Goal: Task Accomplishment & Management: Manage account settings

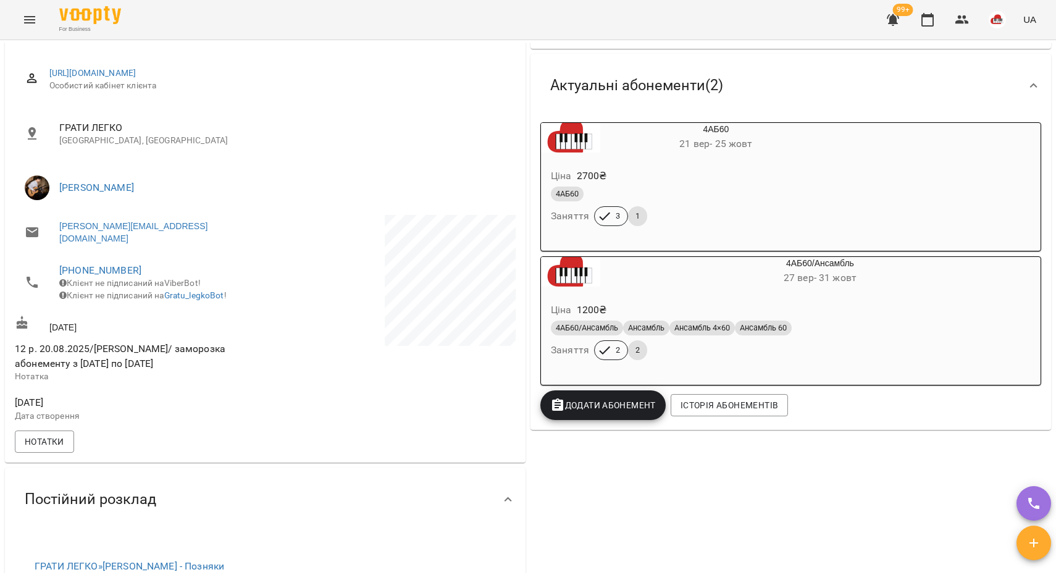
scroll to position [154, 0]
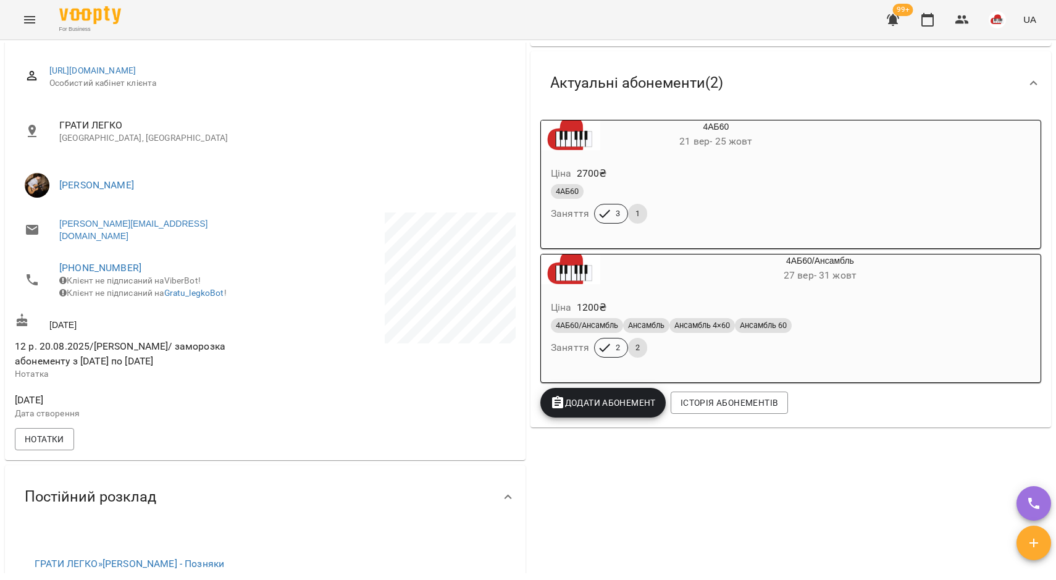
click at [405, 32] on div "For Business 99+ UA" at bounding box center [528, 20] width 1056 height 40
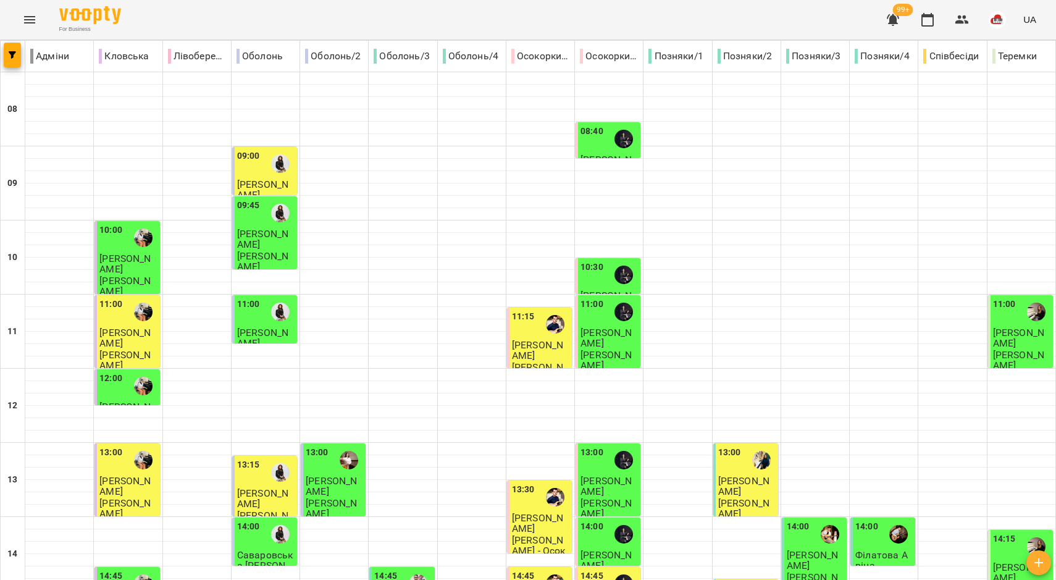
click at [28, 22] on icon "Menu" at bounding box center [29, 19] width 15 height 15
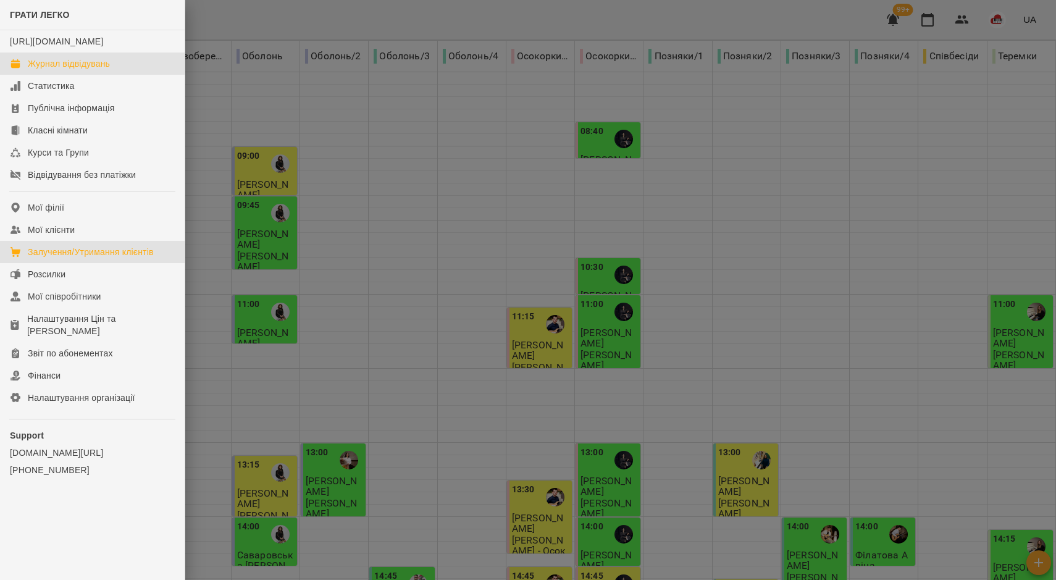
click at [61, 258] on div "Залучення/Утримання клієнтів" at bounding box center [91, 252] width 126 height 12
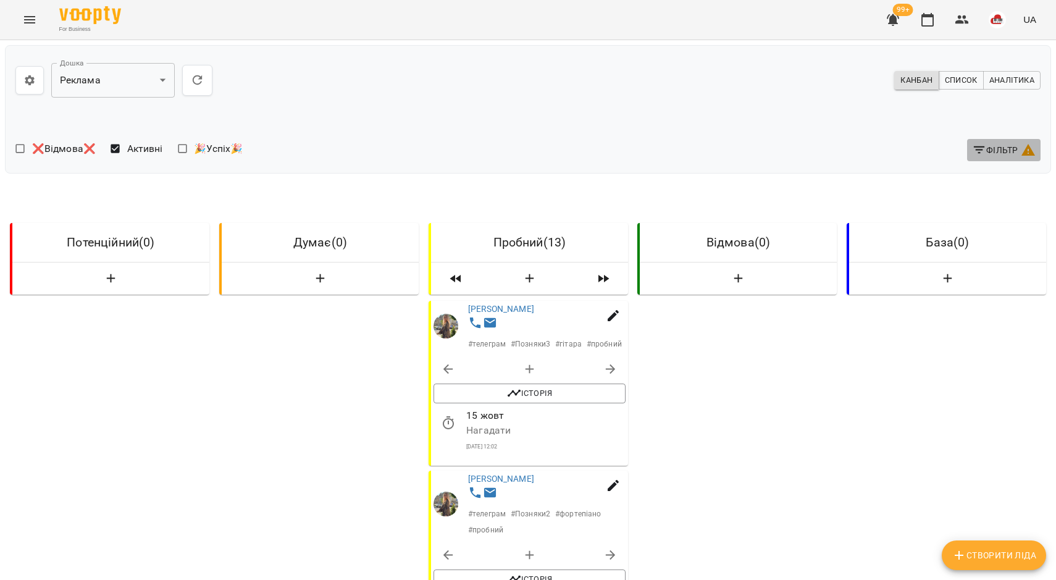
click at [993, 147] on span "Фільтр" at bounding box center [1004, 150] width 64 height 15
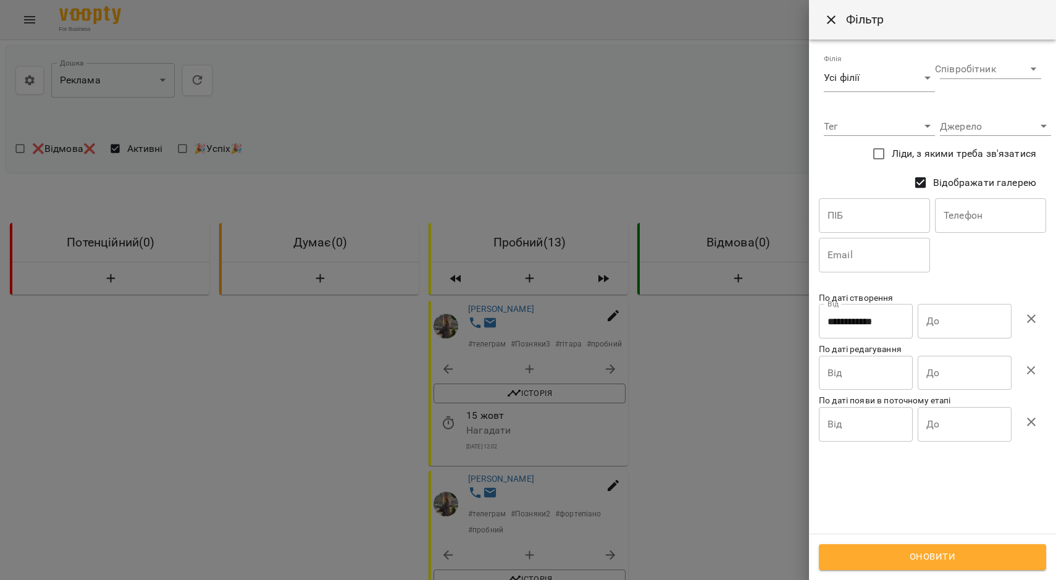
click at [1028, 323] on icon "button" at bounding box center [1031, 318] width 15 height 15
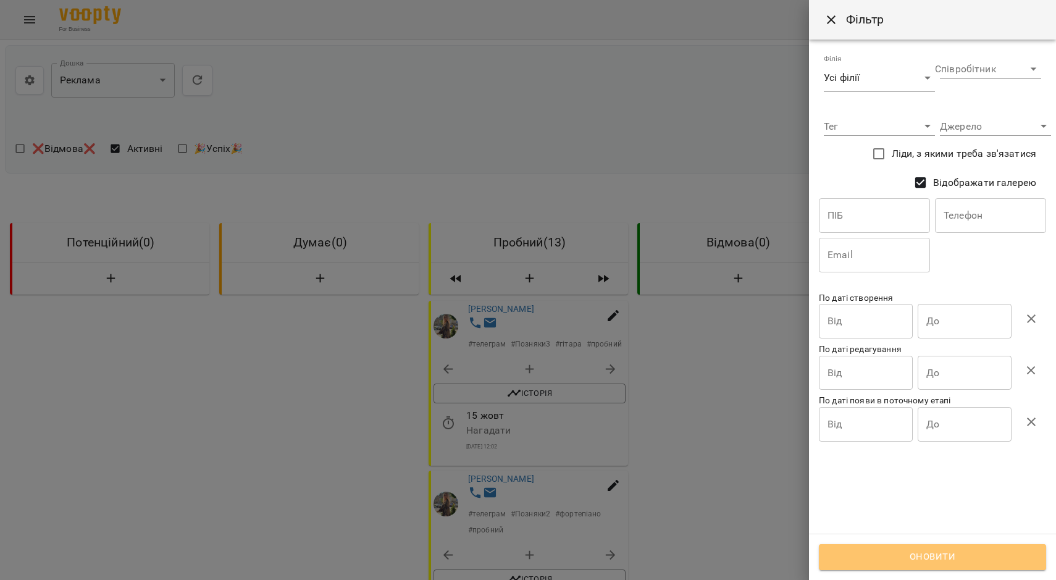
click at [990, 565] on span "Оновити" at bounding box center [933, 557] width 200 height 16
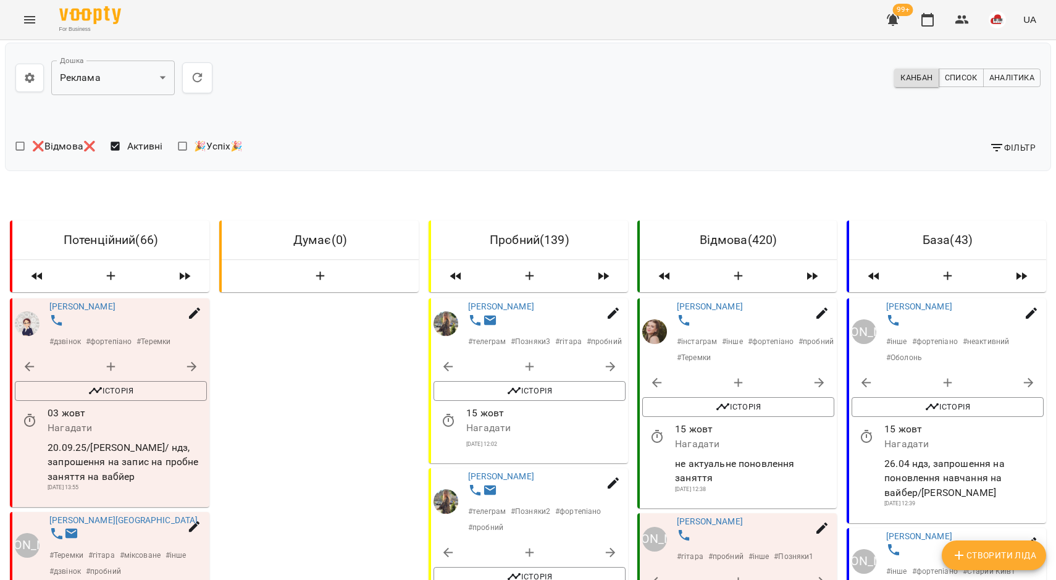
scroll to position [154, 0]
click at [512, 301] on link "[PERSON_NAME]" at bounding box center [501, 306] width 66 height 10
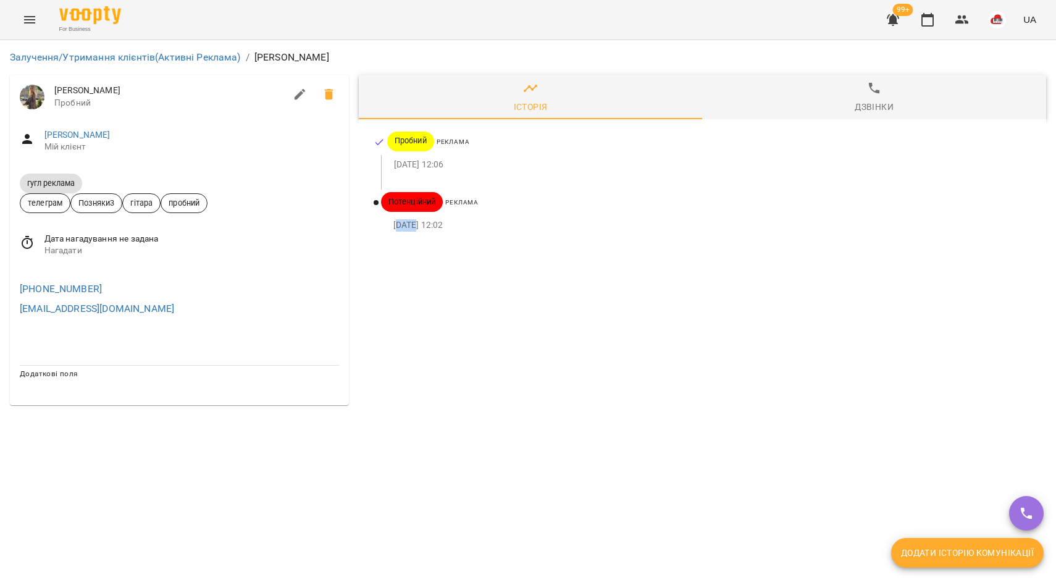
drag, startPoint x: 396, startPoint y: 226, endPoint x: 410, endPoint y: 226, distance: 14.2
click at [417, 226] on p "[DATE] 12:02" at bounding box center [710, 225] width 633 height 12
drag, startPoint x: 391, startPoint y: 167, endPoint x: 432, endPoint y: 166, distance: 41.4
click at [432, 166] on div "[DATE] 12:06" at bounding box center [706, 165] width 651 height 20
drag, startPoint x: 393, startPoint y: 227, endPoint x: 425, endPoint y: 229, distance: 32.2
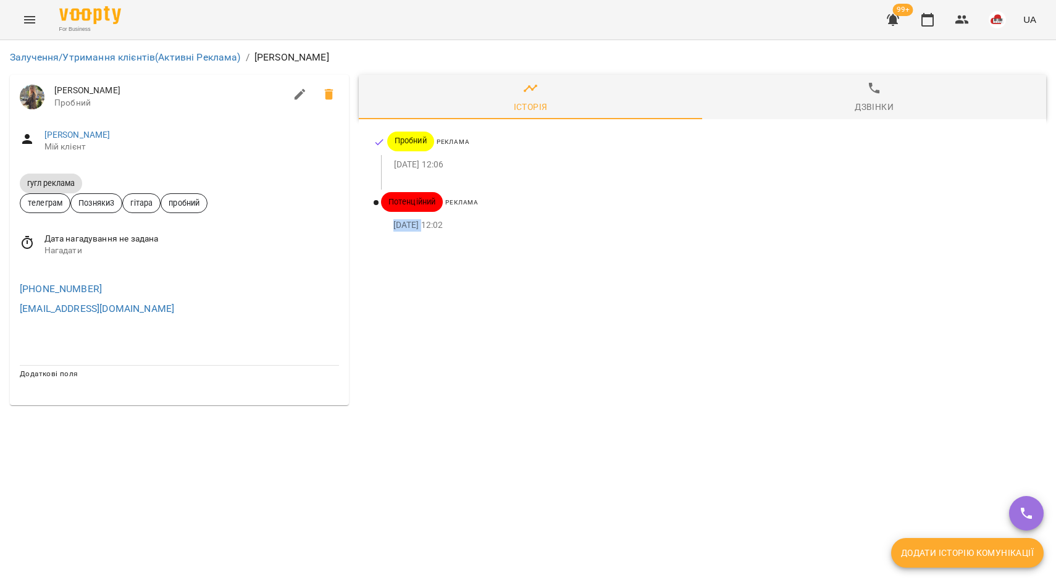
click at [425, 229] on p "[DATE] 12:02" at bounding box center [710, 225] width 633 height 12
drag, startPoint x: 394, startPoint y: 164, endPoint x: 430, endPoint y: 166, distance: 35.9
click at [430, 166] on p "[DATE] 12:06" at bounding box center [710, 165] width 633 height 12
drag, startPoint x: 106, startPoint y: 133, endPoint x: 408, endPoint y: 216, distance: 313.8
click at [556, 258] on div "Історія Дзвінки Пробний Реклама [DATE] 12:06 Потенційний Реклама [DATE] 12:02" at bounding box center [703, 240] width 698 height 340
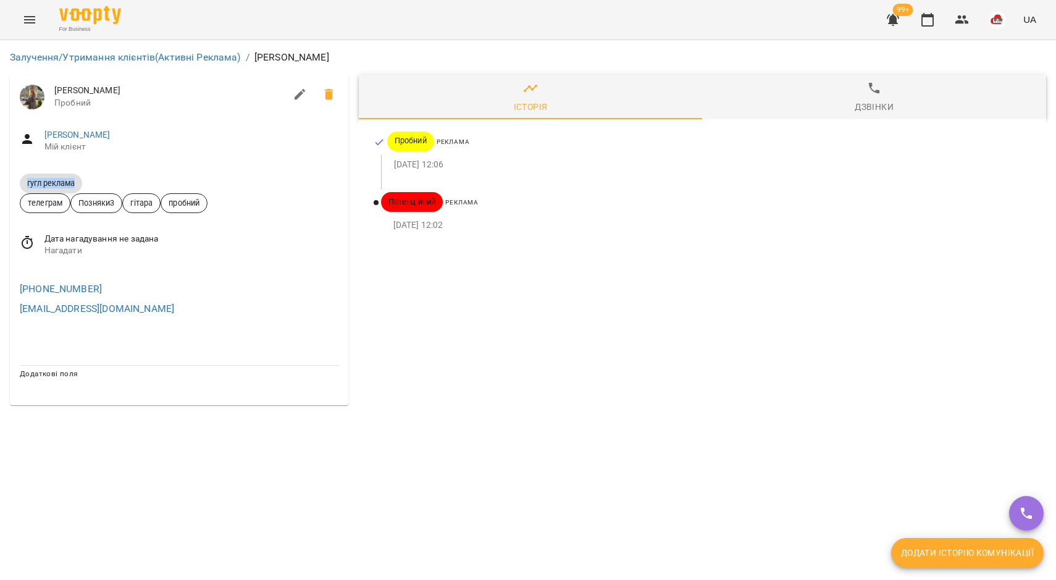
drag, startPoint x: 89, startPoint y: 182, endPoint x: 14, endPoint y: 187, distance: 75.5
click at [14, 187] on div "гугл реклама телеграм Позняки3 гітара пробний" at bounding box center [179, 193] width 339 height 60
click at [75, 415] on div "Залучення/Утримання клієнтів (Активні Реклама) / [PERSON_NAME] [PERSON_NAME] [P…" at bounding box center [528, 227] width 1056 height 375
